Goal: Find specific page/section: Find specific page/section

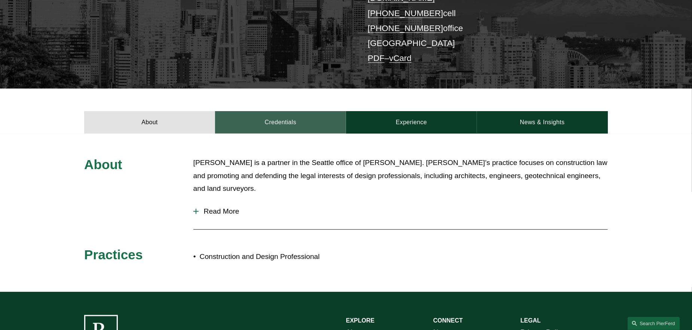
scroll to position [191, 0]
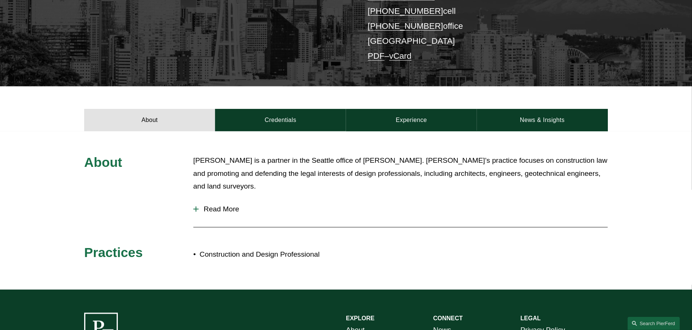
click at [221, 205] on span "Read More" at bounding box center [403, 209] width 409 height 8
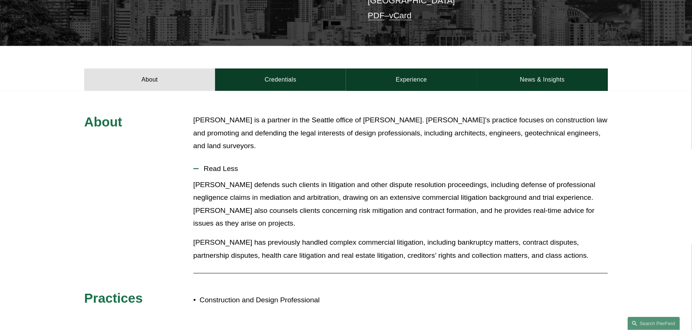
scroll to position [228, 0]
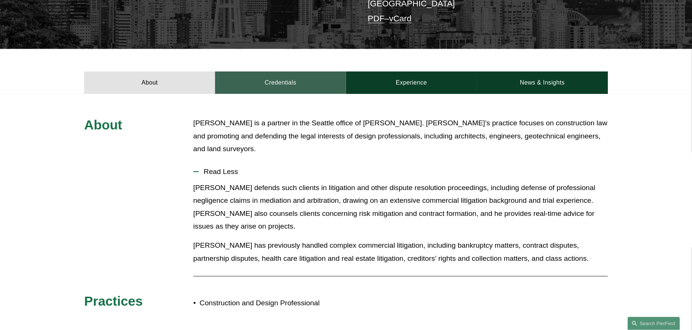
click at [286, 71] on link "Credentials" at bounding box center [280, 82] width 131 height 22
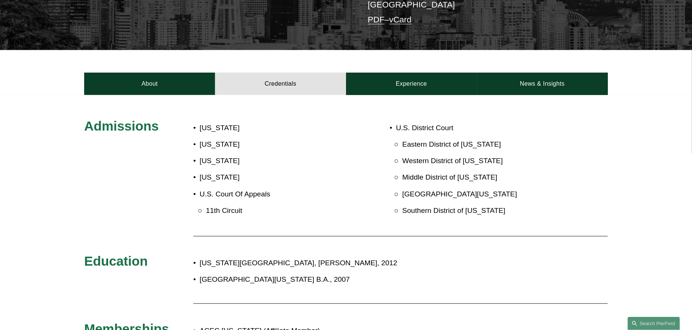
scroll to position [217, 0]
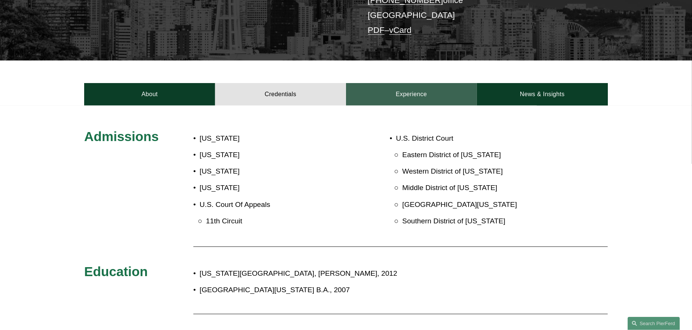
click at [385, 89] on link "Experience" at bounding box center [411, 94] width 131 height 22
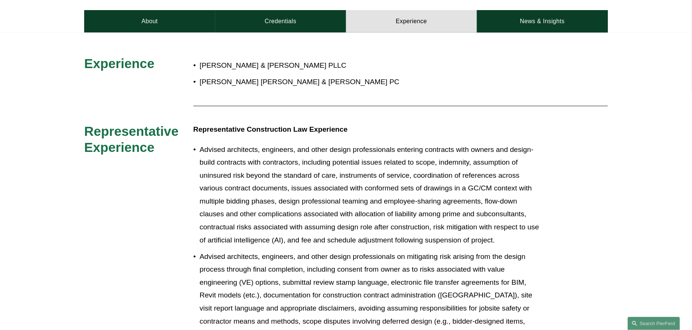
scroll to position [291, 0]
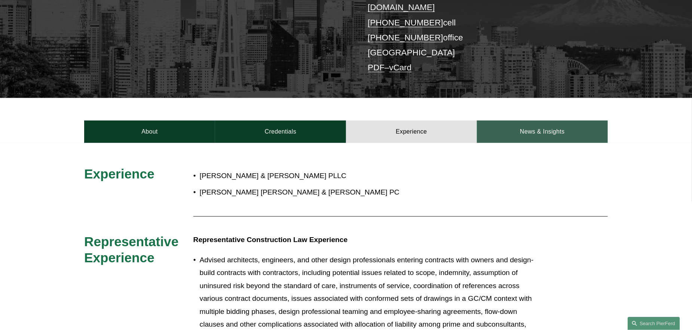
click at [537, 122] on link "News & Insights" at bounding box center [542, 131] width 131 height 22
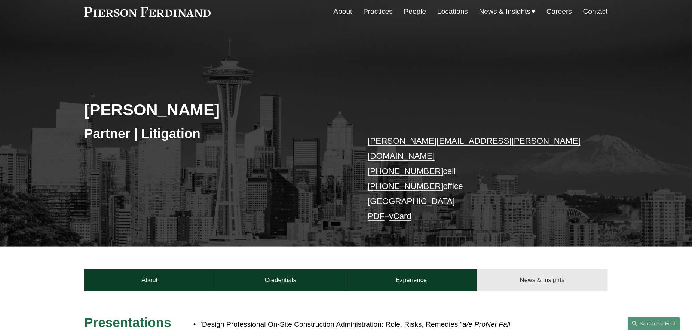
scroll to position [0, 0]
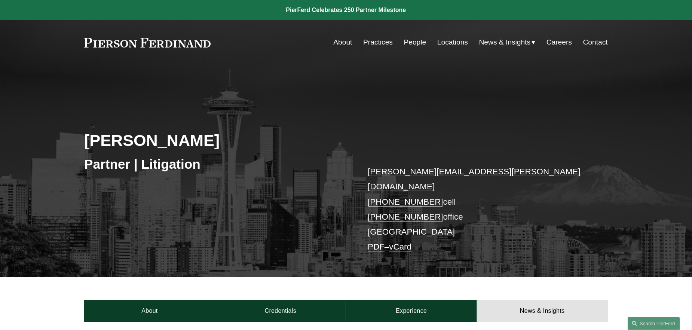
click at [408, 41] on link "People" at bounding box center [415, 42] width 22 height 14
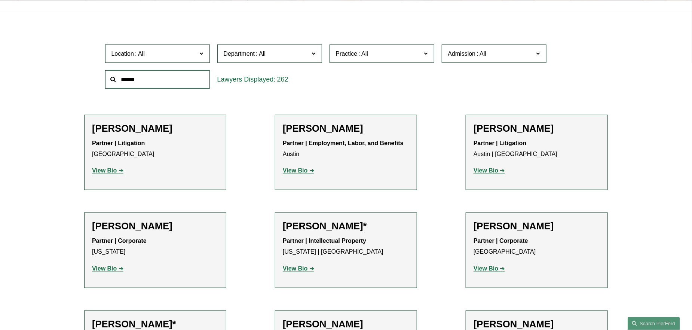
scroll to position [262, 0]
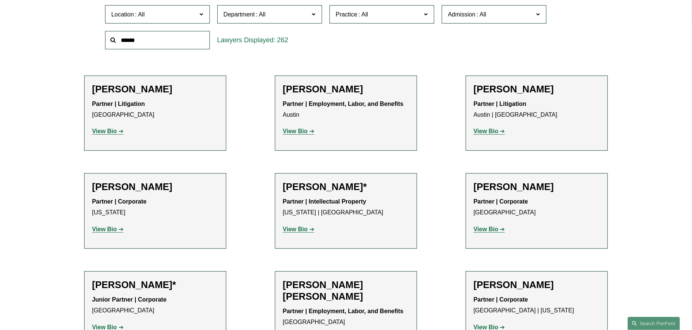
click at [159, 13] on span "Location" at bounding box center [154, 14] width 86 height 10
click at [0, 0] on link "[GEOGRAPHIC_DATA]" at bounding box center [0, 0] width 0 height 0
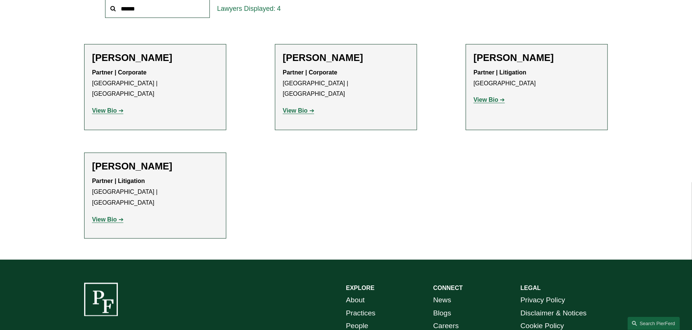
scroll to position [297, 0]
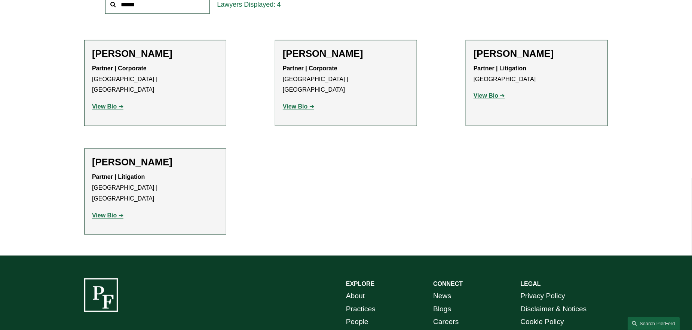
click at [496, 95] on strong "View Bio" at bounding box center [485, 95] width 25 height 6
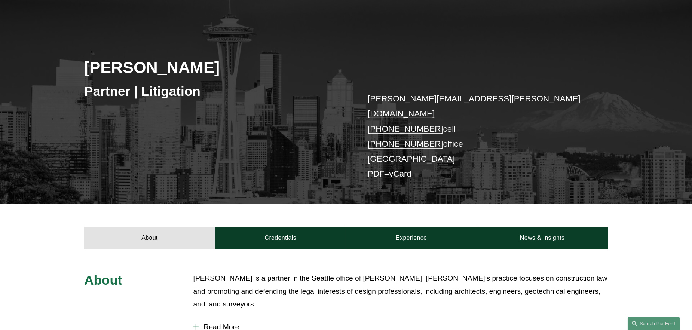
scroll to position [75, 0]
